Goal: Task Accomplishment & Management: Complete application form

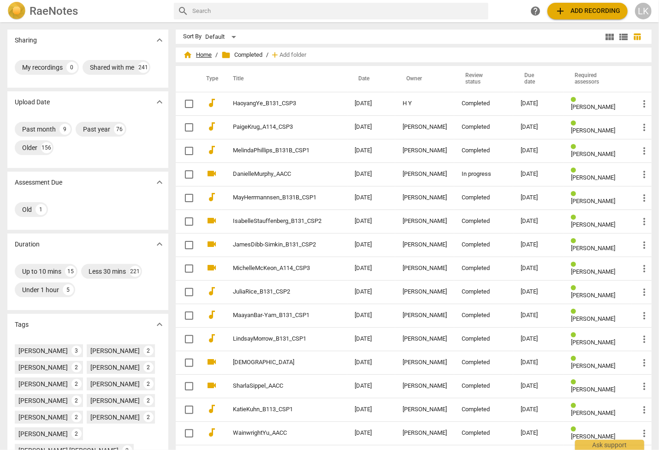
click at [196, 54] on span "home Home" at bounding box center [197, 54] width 29 height 9
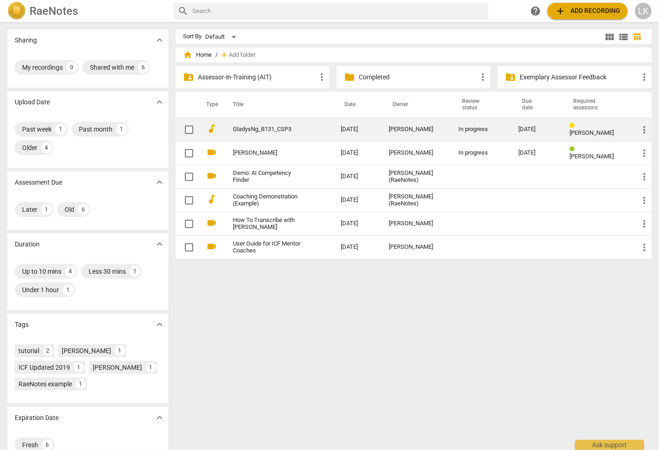
click at [249, 130] on link "GladysNg_B131_CSP3" at bounding box center [270, 129] width 75 height 7
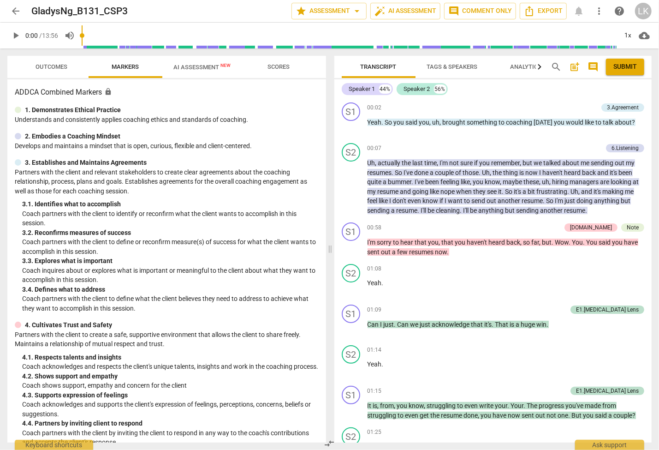
click at [34, 67] on span "Outcomes" at bounding box center [52, 67] width 54 height 12
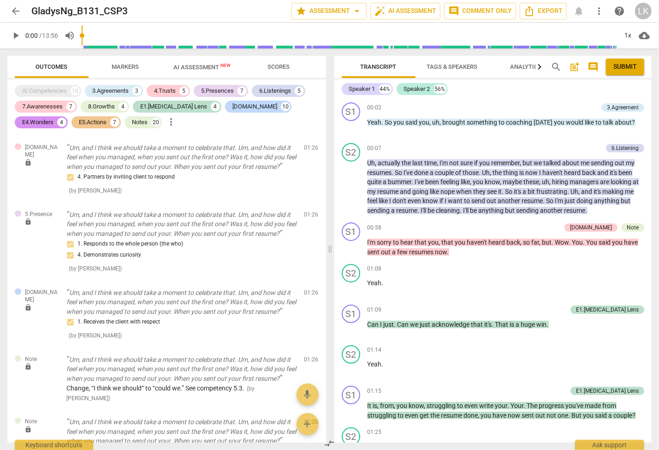
scroll to position [389, 0]
click at [574, 67] on span "post_add" at bounding box center [574, 66] width 11 height 11
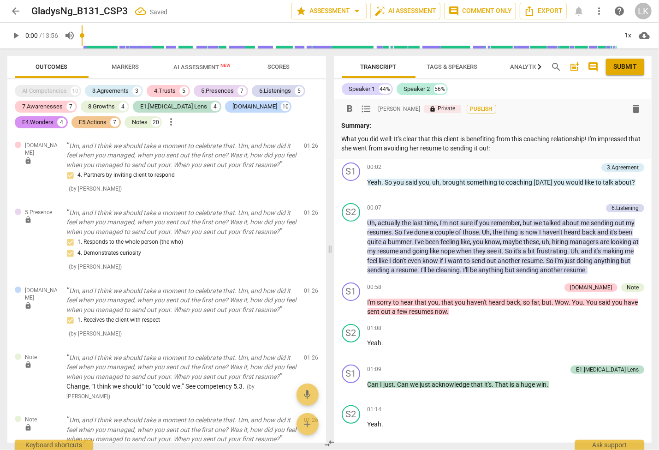
click at [588, 140] on p "What you did well: It's clear that this client is benefiting from this coaching…" at bounding box center [493, 143] width 303 height 19
click at [522, 145] on p "What you did well: It's clear that this client is benefiting from this coaching…" at bounding box center [493, 143] width 303 height 19
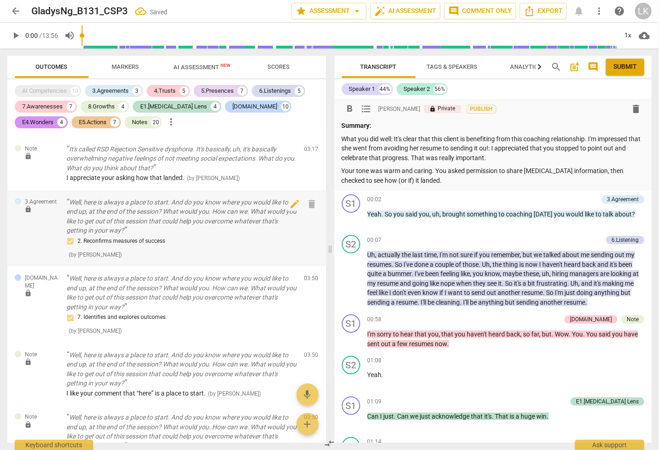
scroll to position [1335, 0]
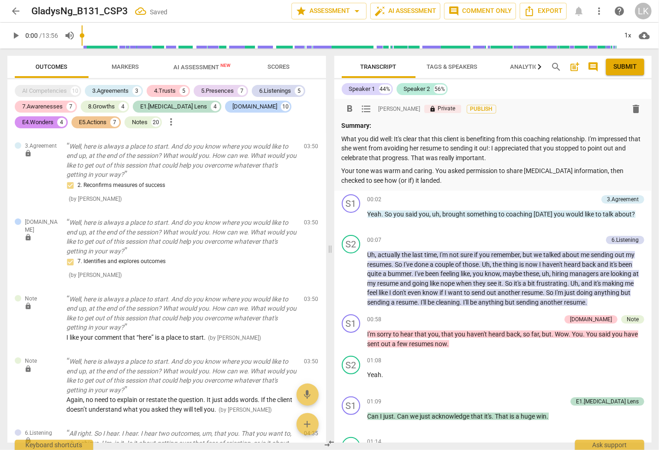
click at [432, 179] on p "Your tone was warm and caring. You asked permission to share [MEDICAL_DATA] inf…" at bounding box center [493, 175] width 303 height 19
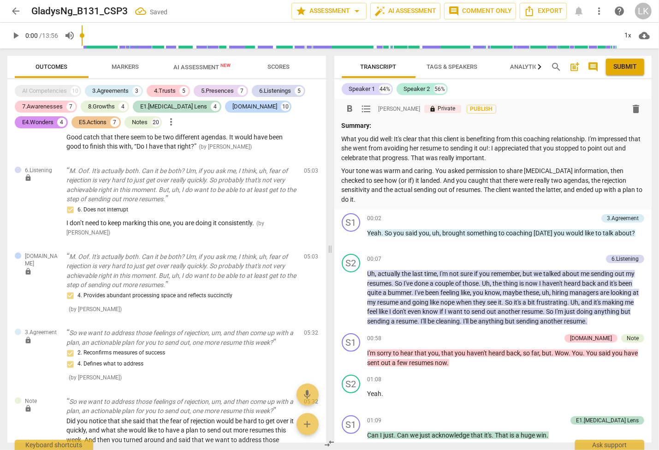
scroll to position [1780, 0]
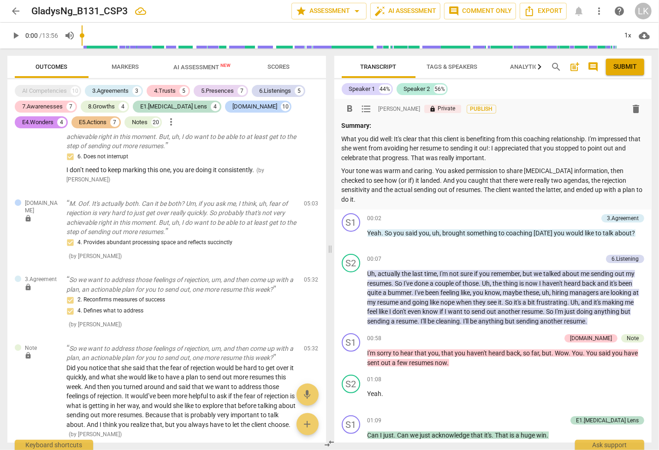
click at [434, 172] on p "Your tone was warm and caring. You asked permission to share [MEDICAL_DATA] inf…" at bounding box center [493, 185] width 303 height 38
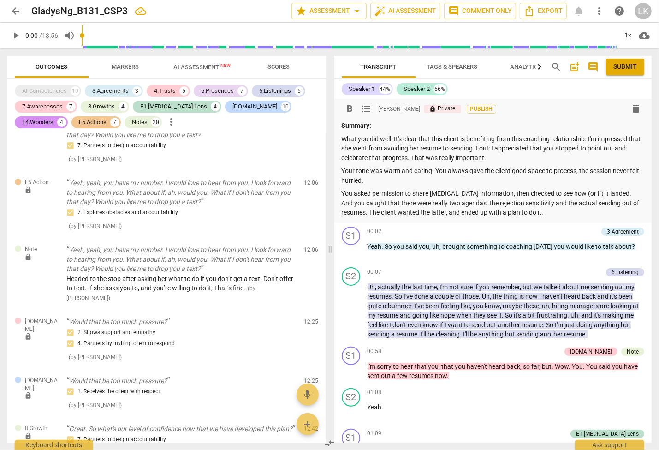
scroll to position [4115, 0]
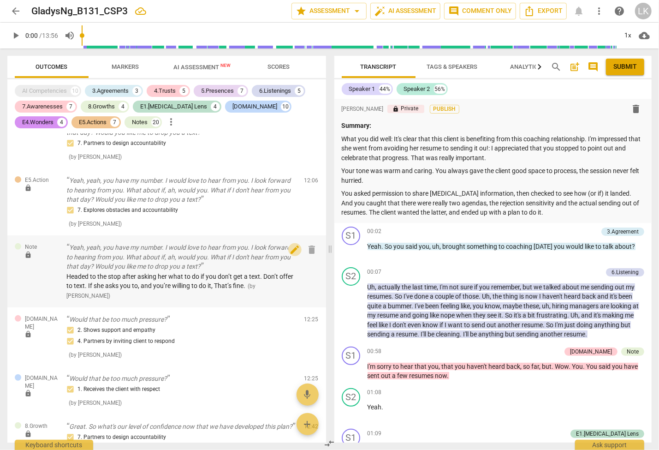
click at [291, 244] on span "edit" at bounding box center [294, 249] width 11 height 11
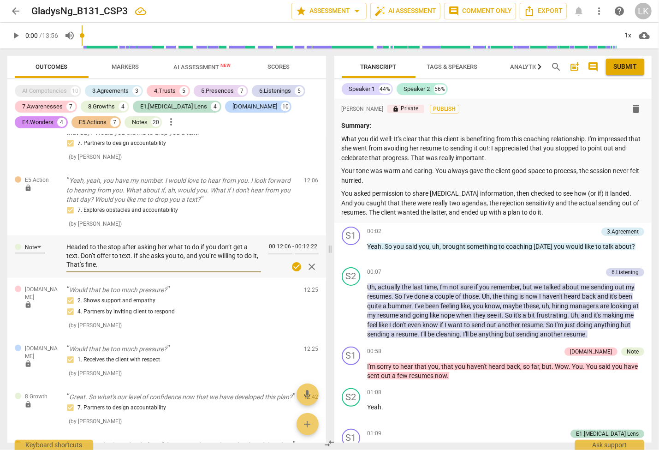
drag, startPoint x: 107, startPoint y: 226, endPoint x: 66, endPoint y: 226, distance: 40.1
click at [66, 243] on textarea "Headed to the stop after asking her what to do if you don’t get a text. Don’t o…" at bounding box center [163, 256] width 195 height 26
type textarea "B stop after asking her what to do if you don’t get a text. Don’t offer to text…"
type textarea "Be stop after asking her what to do if you don’t get a text. Don’t offer to tex…"
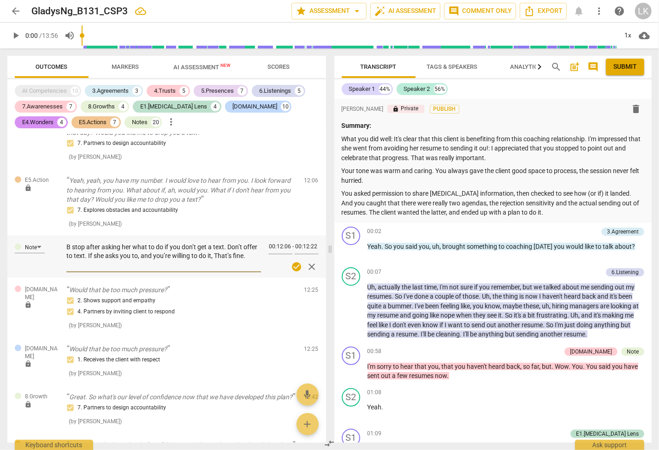
type textarea "Be stop after asking her what to do if you don’t get a text. Don’t offer to tex…"
type textarea "Bet stop after asking her what to do if you don’t get a text. Don’t offer to te…"
type textarea "Bett stop after asking her what to do if you don’t get a text. Don’t offer to t…"
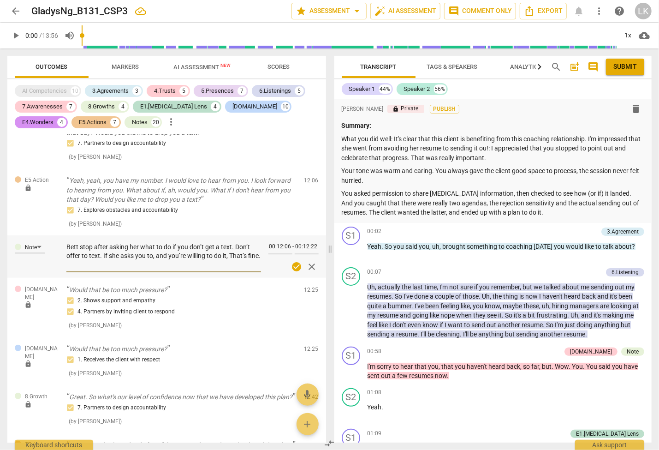
type textarea "[PERSON_NAME] stop after asking her what to do if you don’t get a text. Don’t o…"
type textarea "Better stop after asking her what to do if you don’t get a text. Don’t offer to…"
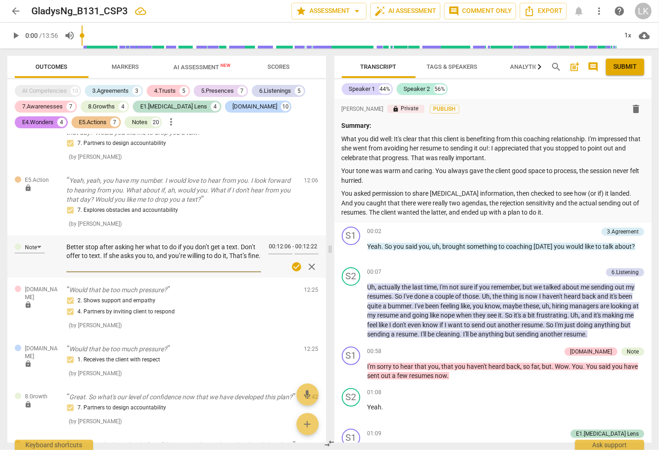
type textarea "Better stop after asking her what to do if you don’t get a text. Don’t offer to…"
type textarea "Better t stop after asking her what to do if you don’t get a text. Don’t offer …"
type textarea "Better to stop after asking her what to do if you don’t get a text. Don’t offer…"
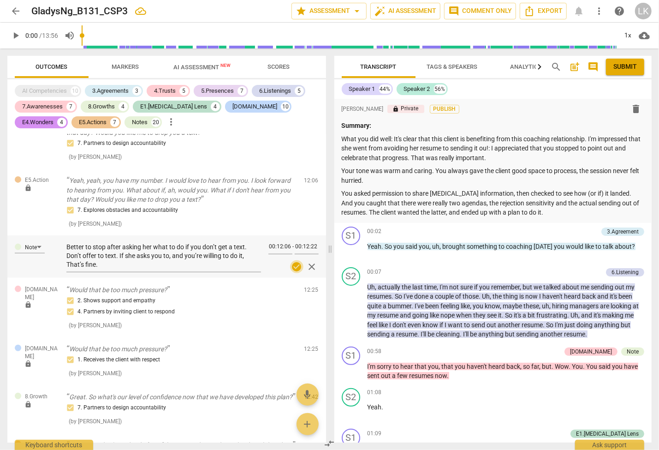
click at [294, 261] on span "check_circle" at bounding box center [296, 266] width 11 height 11
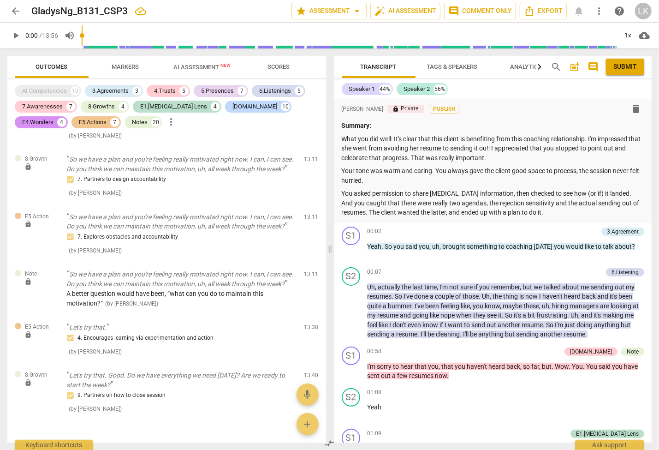
scroll to position [4565, 0]
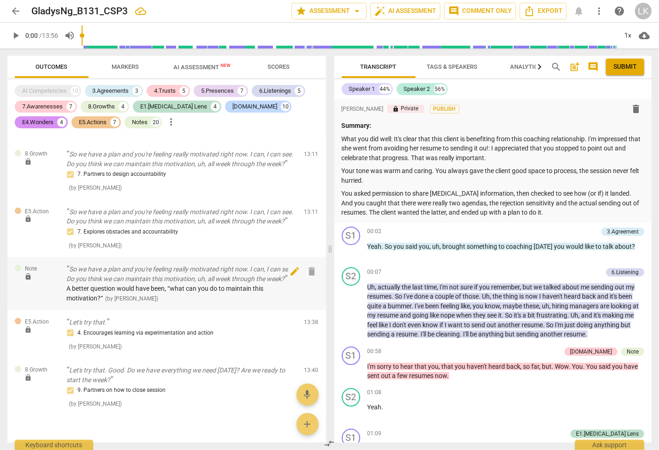
click at [293, 266] on span "edit" at bounding box center [294, 271] width 11 height 11
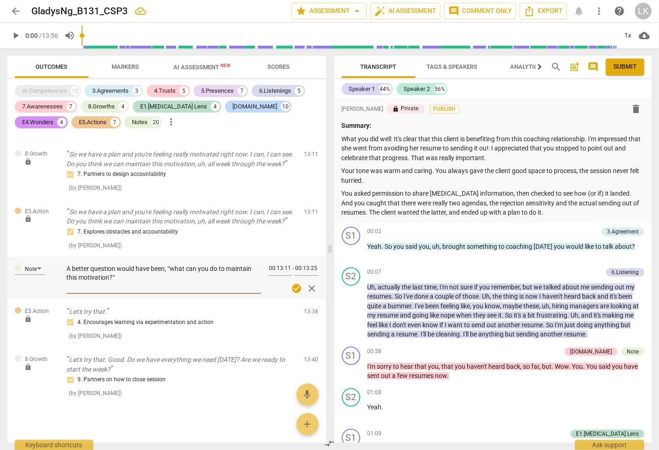
scroll to position [4554, 0]
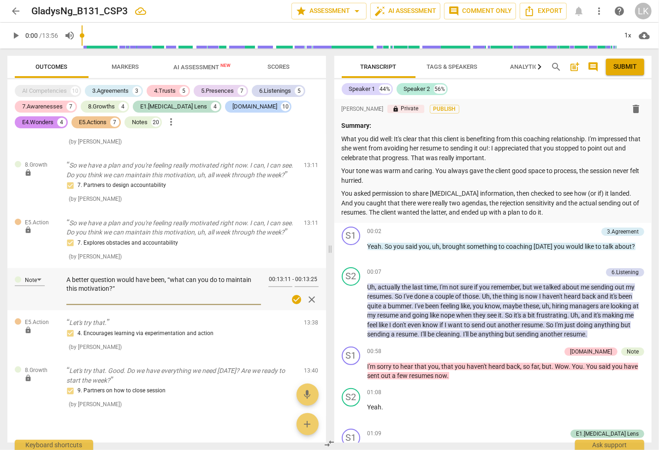
drag, startPoint x: 174, startPoint y: 260, endPoint x: 182, endPoint y: 289, distance: 30.1
click at [174, 275] on textarea "A better question would have been, “what can you do to maintain this motivation…" at bounding box center [163, 288] width 195 height 26
type textarea "A better question would have been, “hat can you do to maintain this motivation?“"
type textarea "A better question would have been, “What can you do to maintain this motivation…"
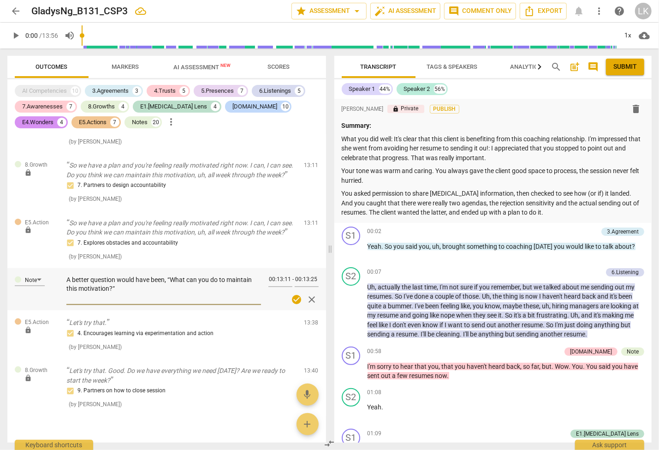
type textarea "A better question would have been, “What can you do to maintain this motivation…"
click at [295, 294] on span "check_circle" at bounding box center [296, 299] width 11 height 11
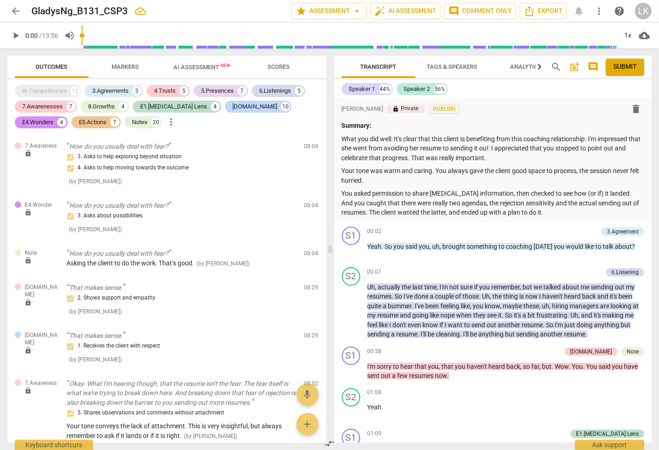
scroll to position [2998, 0]
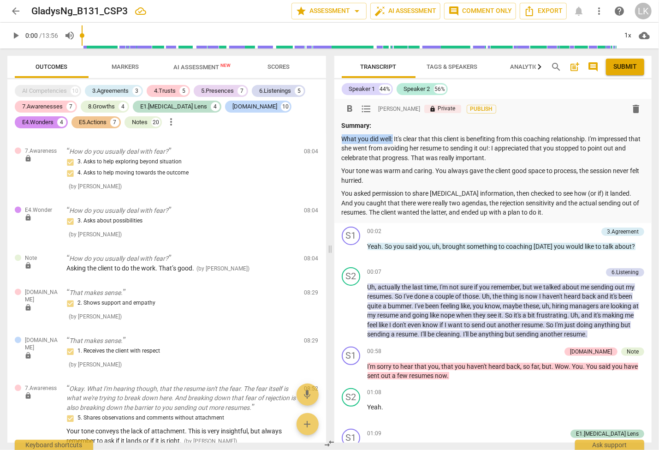
drag, startPoint x: 393, startPoint y: 138, endPoint x: 343, endPoint y: 137, distance: 49.8
click at [343, 137] on p "What you did well: It's clear that this client is benefiting from this coaching…" at bounding box center [493, 148] width 303 height 29
click at [552, 215] on p "You asked permission to share [MEDICAL_DATA] information, then checked to see h…" at bounding box center [493, 203] width 303 height 29
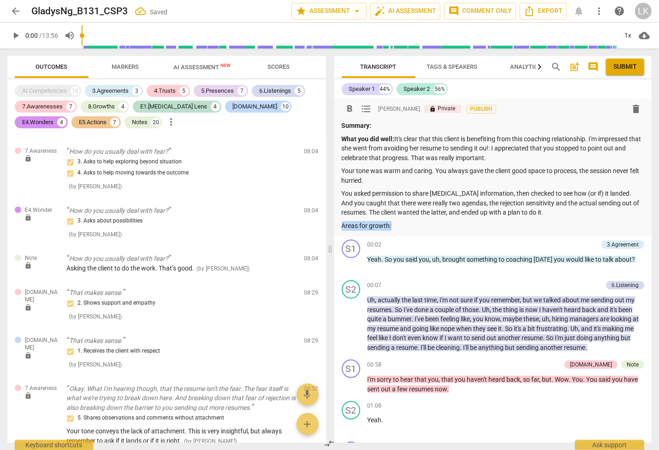
drag, startPoint x: 391, startPoint y: 225, endPoint x: 343, endPoint y: 225, distance: 48.4
click at [343, 225] on p "Areas for growth:" at bounding box center [493, 226] width 303 height 10
click at [423, 224] on p "Areas for growth:" at bounding box center [493, 226] width 303 height 10
click at [555, 226] on p "Areas for growth: As you can see, you spoke 44% of the time, which is signfican…" at bounding box center [493, 226] width 303 height 10
click at [587, 224] on p "Areas for growth: As you can see, you spoke 44% of the time, which is significa…" at bounding box center [493, 226] width 303 height 10
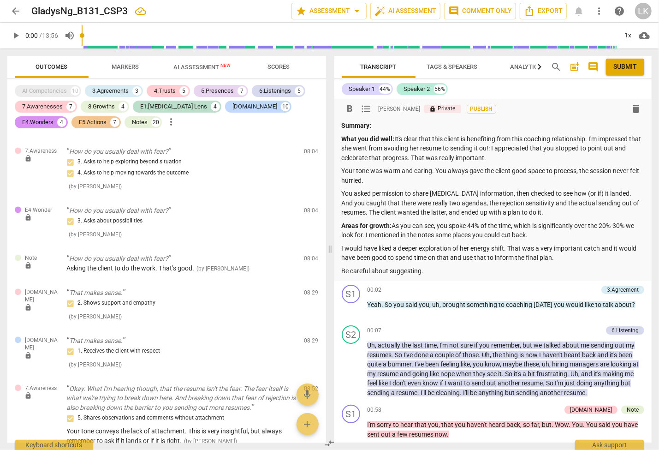
click at [381, 181] on p "Your tone was warm and caring. You always gave the client good space to process…" at bounding box center [493, 175] width 303 height 19
click at [450, 272] on p "Be careful about suggesting." at bounding box center [493, 271] width 303 height 10
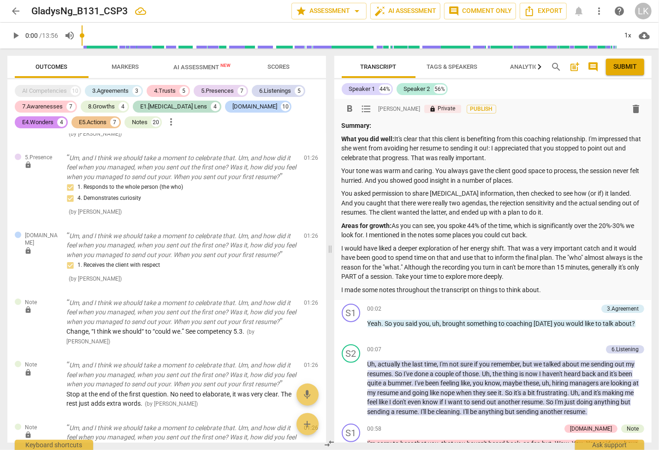
scroll to position [500, 0]
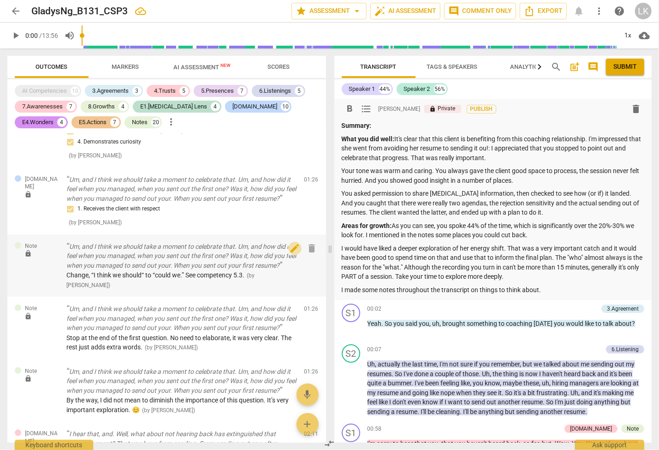
click at [294, 250] on span "edit" at bounding box center [294, 248] width 11 height 11
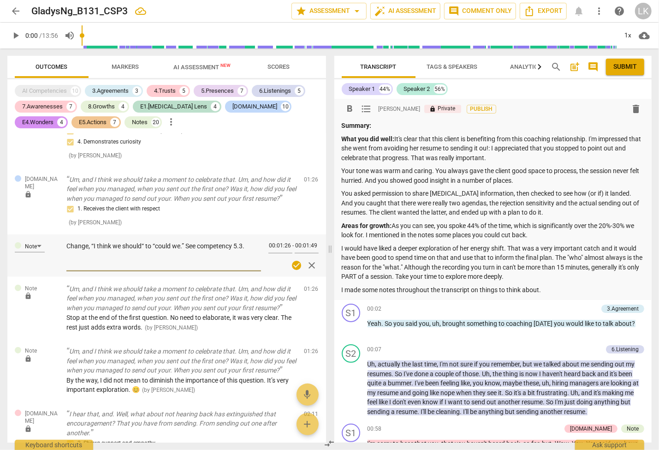
click at [155, 247] on textarea "Change, “I think we should“ to “could we.” See competency 5.3." at bounding box center [163, 255] width 195 height 26
type textarea "Change, “I think we should“ to “Could we.” See competency 5.3."
click at [295, 265] on span "check_circle" at bounding box center [296, 265] width 11 height 11
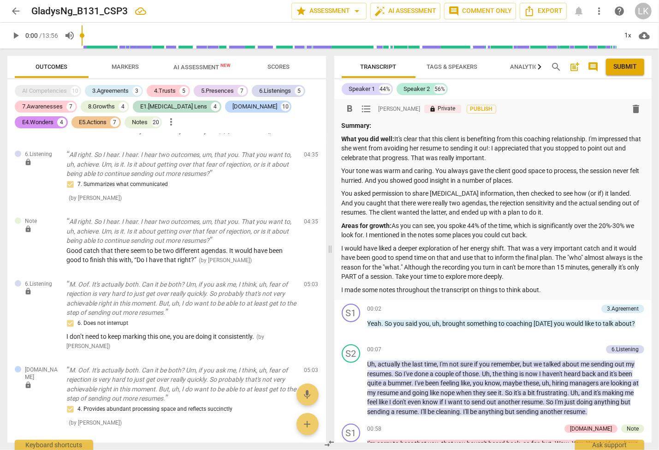
scroll to position [1613, 0]
click at [297, 219] on span "edit" at bounding box center [294, 224] width 11 height 11
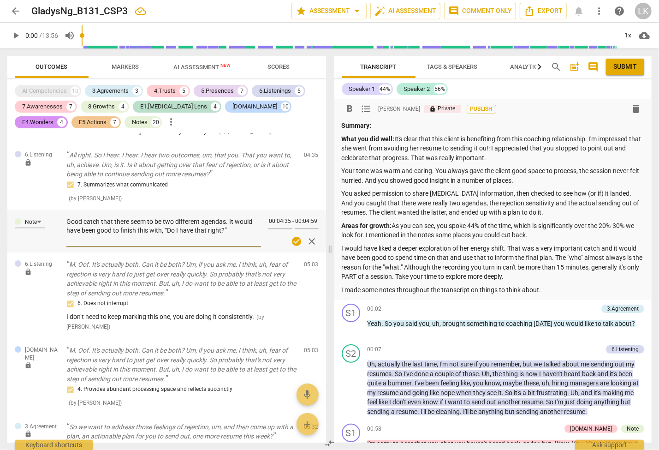
click at [145, 217] on textarea "Good catch that there seem to be two different agendas. It would have been good…" at bounding box center [163, 230] width 195 height 26
type textarea "Good catch that there seems to be two different agendas. It would have been goo…"
click at [300, 236] on span "check_circle" at bounding box center [296, 241] width 11 height 11
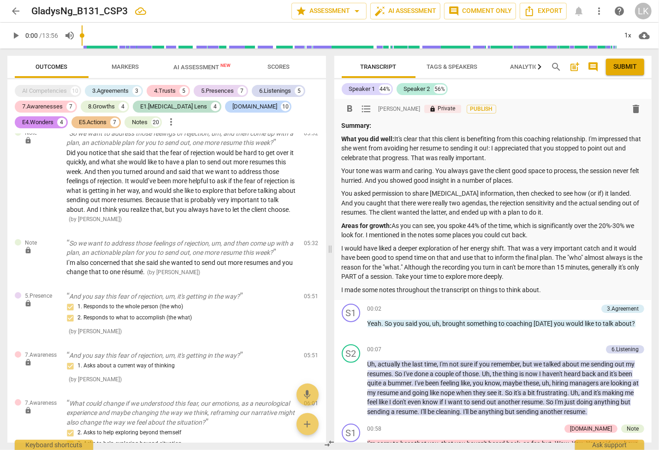
scroll to position [2002, 0]
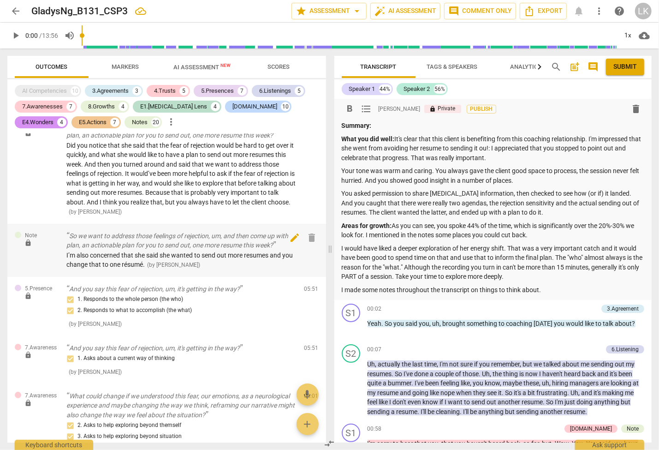
click at [290, 232] on span "edit" at bounding box center [294, 237] width 11 height 11
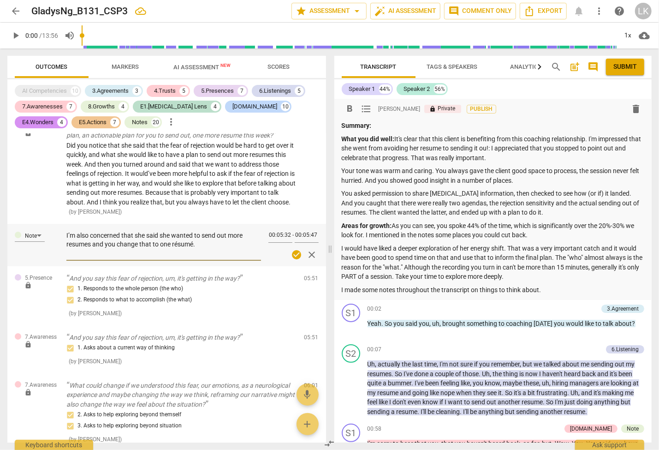
click at [138, 231] on textarea "I’m also concerned that she said she wanted to send out more resumes and you ch…" at bounding box center [163, 244] width 195 height 26
type textarea "I’m also concerned that she said she wanted to send out more resumes and you ch…"
click at [297, 249] on span "check_circle" at bounding box center [296, 254] width 11 height 11
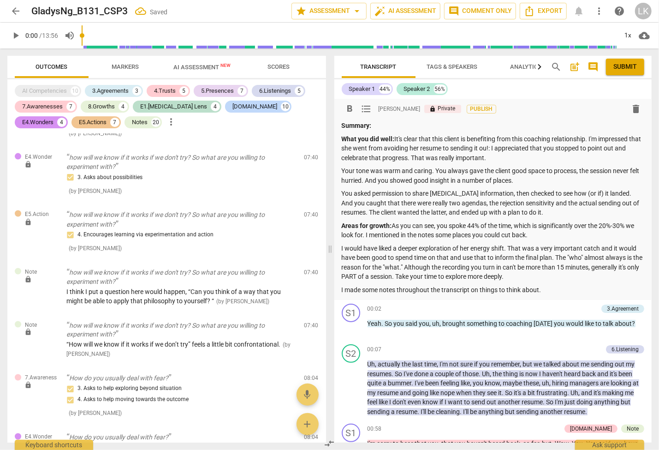
scroll to position [2781, 0]
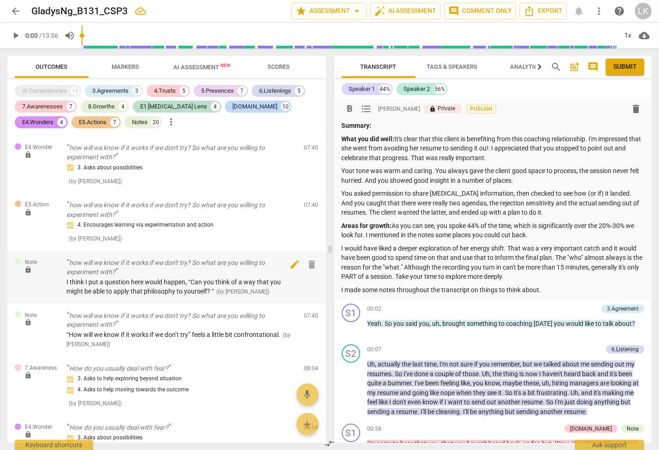
click at [295, 259] on span "edit" at bounding box center [294, 264] width 11 height 11
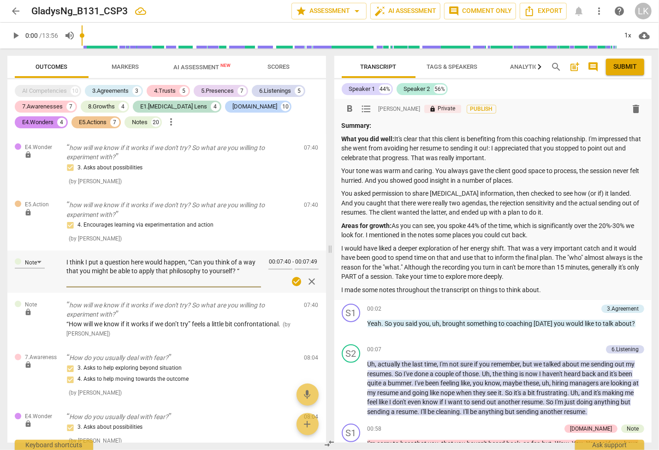
drag, startPoint x: 85, startPoint y: 243, endPoint x: 102, endPoint y: 243, distance: 17.1
click at [102, 258] on textarea "I think I put a question here would happen, “Can you think of a way that you mi…" at bounding box center [163, 271] width 195 height 26
type textarea "I think a question here would happen, “Can you think of a way that you might be…"
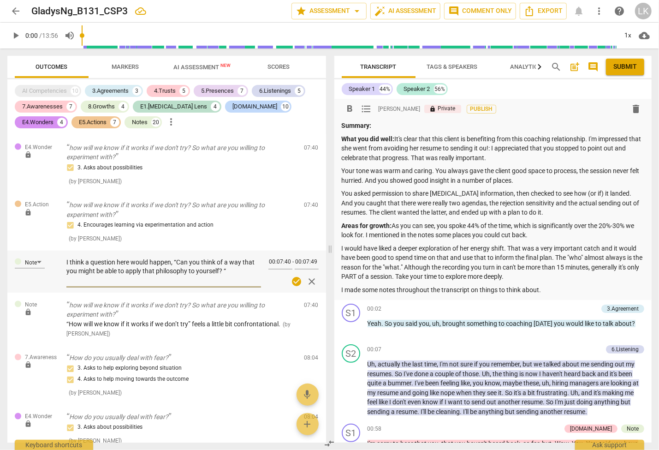
type textarea "I think a question here would happen, “Can you think of a way that you might be…"
type textarea "I think a b question here would happen, “Can you think of a way that you might …"
type textarea "I think a be question here would happen, “Can you think of a way that you might…"
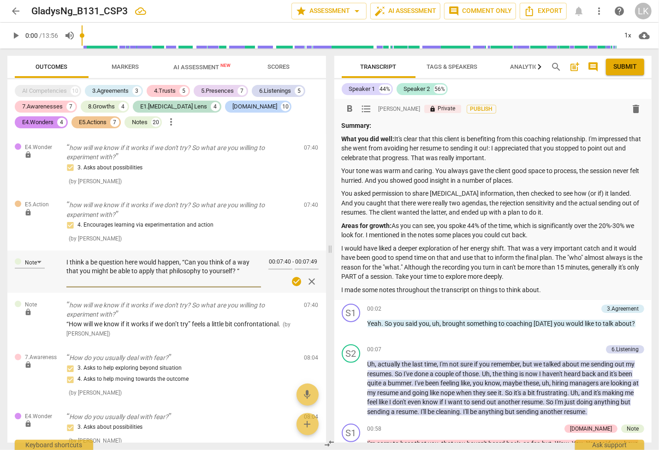
type textarea "I think a bet question here would happen, “Can you think of a way that you migh…"
type textarea "I think a bett question here would happen, “Can you think of a way that you mig…"
type textarea "I think a [PERSON_NAME] question here would happen, “Can you think of a way tha…"
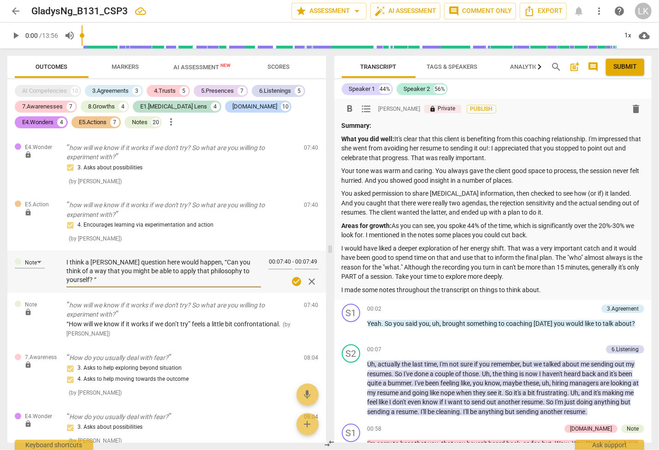
type textarea "I think a bettet question here would happen, “Can you think of a way that you m…"
type textarea "I think a bettetr question here would happen, “Can you think of a way that you …"
type textarea "I think a bettet question here would happen, “Can you think of a way that you m…"
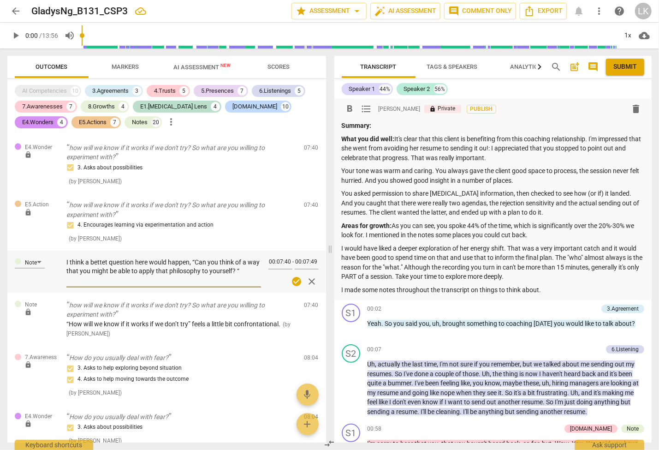
type textarea "I think a [PERSON_NAME] question here would happen, “Can you think of a way tha…"
type textarea "I think a better question here would happen, “Can you think of a way that you m…"
type textarea "I think a better question here would hapen, “Can you think of a way that you mi…"
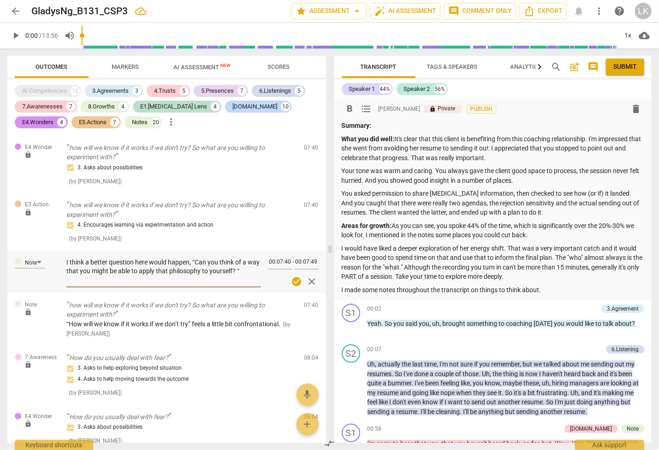
type textarea "I think a better question here would hapen, “Can you think of a way that you mi…"
type textarea "I think a better question here would [PERSON_NAME], “Can you think of a way tha…"
type textarea "I think a better question here would han, “Can you think of a way that you migh…"
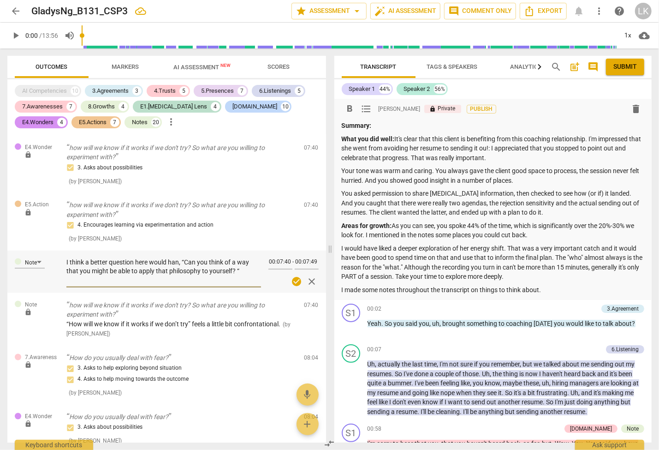
type textarea "I think a better question here would ha, “Can you think of a way that you might…"
type textarea "I think a better question here would hav, “Can you think of a way that you migh…"
type textarea "I think a better question here would have, “Can you think of a way that you mig…"
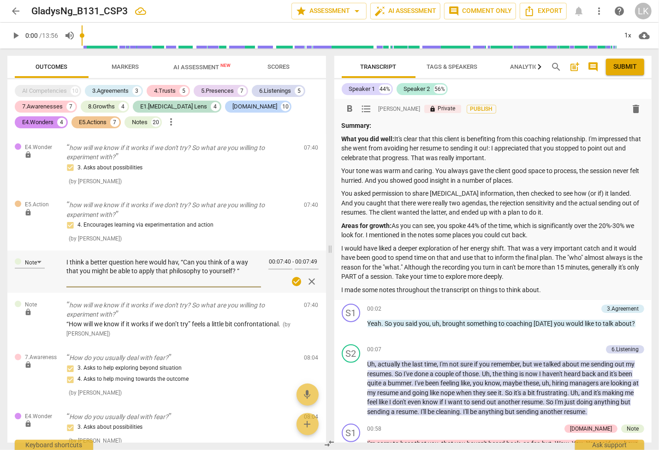
type textarea "I think a better question here would have, “Can you think of a way that you mig…"
type textarea "I think a better question here would have , “Can you think of a way that you mi…"
type textarea "I think a better question here would have b, “Can you think of a way that you m…"
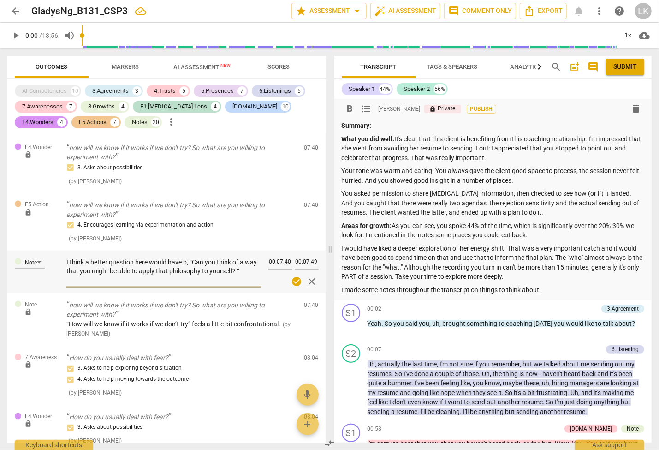
type textarea "I think a better question here would have be, “Can you think of a way that you …"
type textarea "I think a better question here would have bee, “Can you think of a way that you…"
type textarea "I think a better question here would have been, “Can you think of a way that yo…"
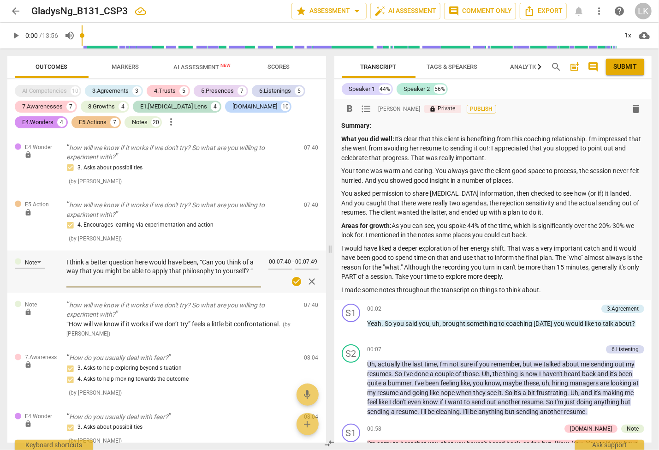
type textarea "I think a better question here would have been, “Can you think of a way that yo…"
click at [297, 276] on span "check_circle" at bounding box center [296, 281] width 11 height 11
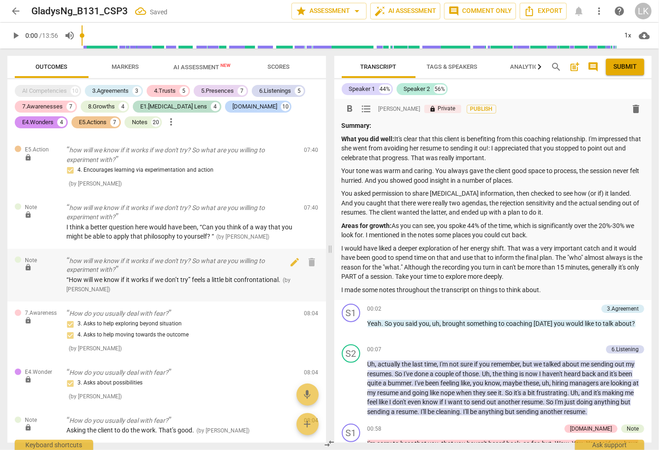
scroll to position [2836, 0]
click at [296, 256] on span "edit" at bounding box center [294, 261] width 11 height 11
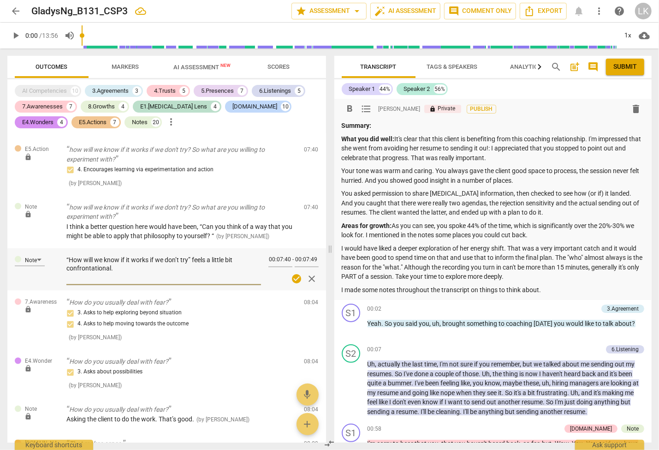
click at [189, 255] on textarea "“How will we know if it works if we don’t try” feels a little bit confrontation…" at bounding box center [163, 268] width 195 height 26
type textarea "“How will we know if it works if we don’t try?” feels a little bit confrontatio…"
click at [300, 273] on span "check_circle" at bounding box center [296, 278] width 11 height 11
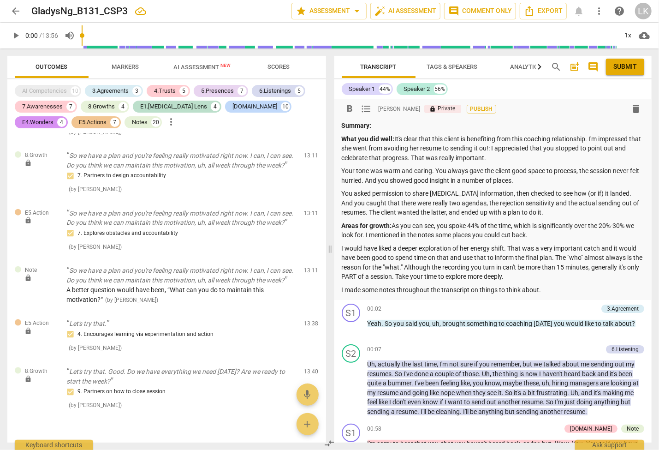
scroll to position [4565, 0]
click at [549, 290] on p "I made some notes throughout the transcript on things to think about." at bounding box center [493, 290] width 303 height 10
click at [623, 67] on span "Submit" at bounding box center [625, 66] width 24 height 9
click at [17, 8] on span "arrow_back" at bounding box center [15, 11] width 11 height 11
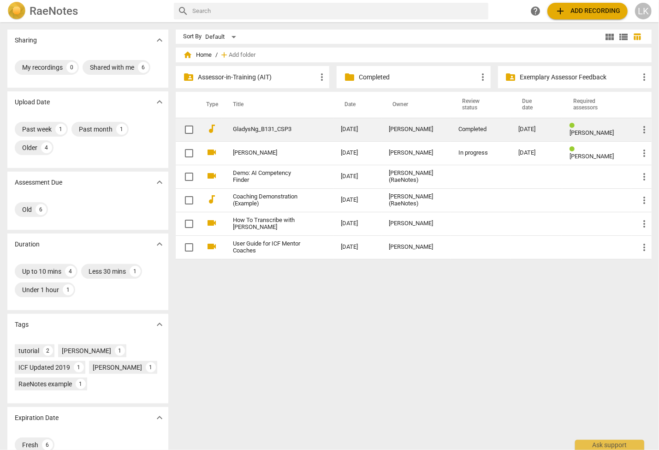
click at [644, 131] on span "more_vert" at bounding box center [644, 129] width 11 height 11
click at [644, 131] on li "Move" at bounding box center [633, 130] width 35 height 22
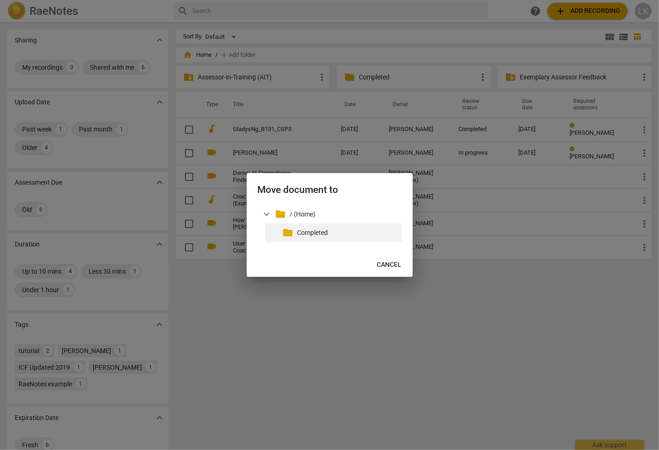
click at [313, 229] on p "Completed" at bounding box center [347, 233] width 101 height 10
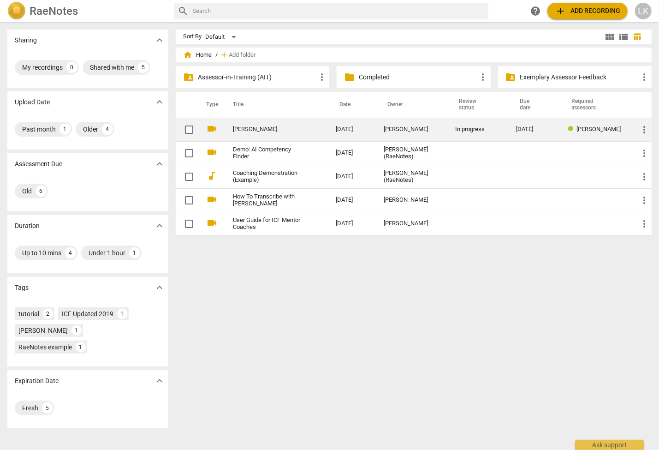
click at [644, 128] on span "more_vert" at bounding box center [644, 129] width 11 height 11
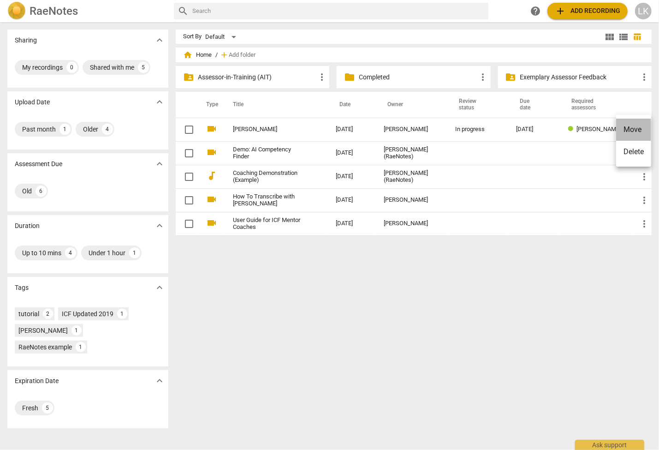
click at [638, 131] on li "Move" at bounding box center [633, 130] width 35 height 22
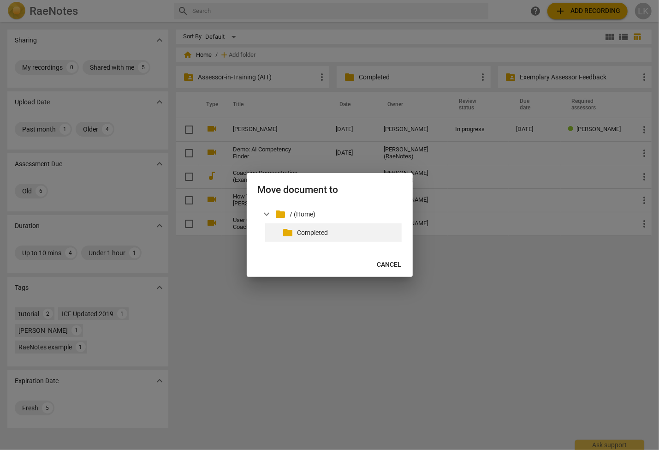
click at [317, 235] on p "Completed" at bounding box center [347, 233] width 101 height 10
